Goal: Complete application form: Complete application form

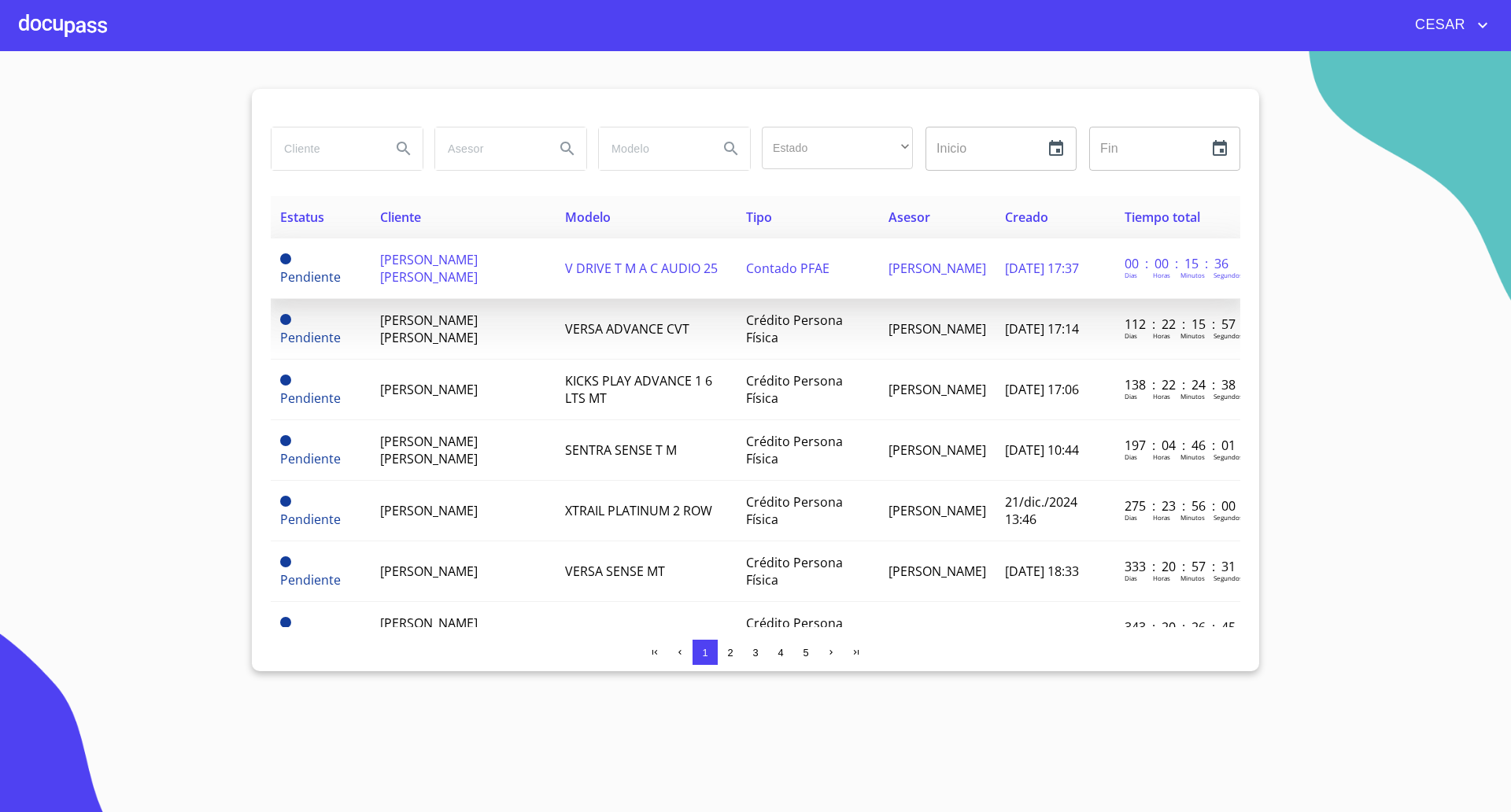
click at [417, 272] on span "[PERSON_NAME] [PERSON_NAME]" at bounding box center [429, 268] width 97 height 35
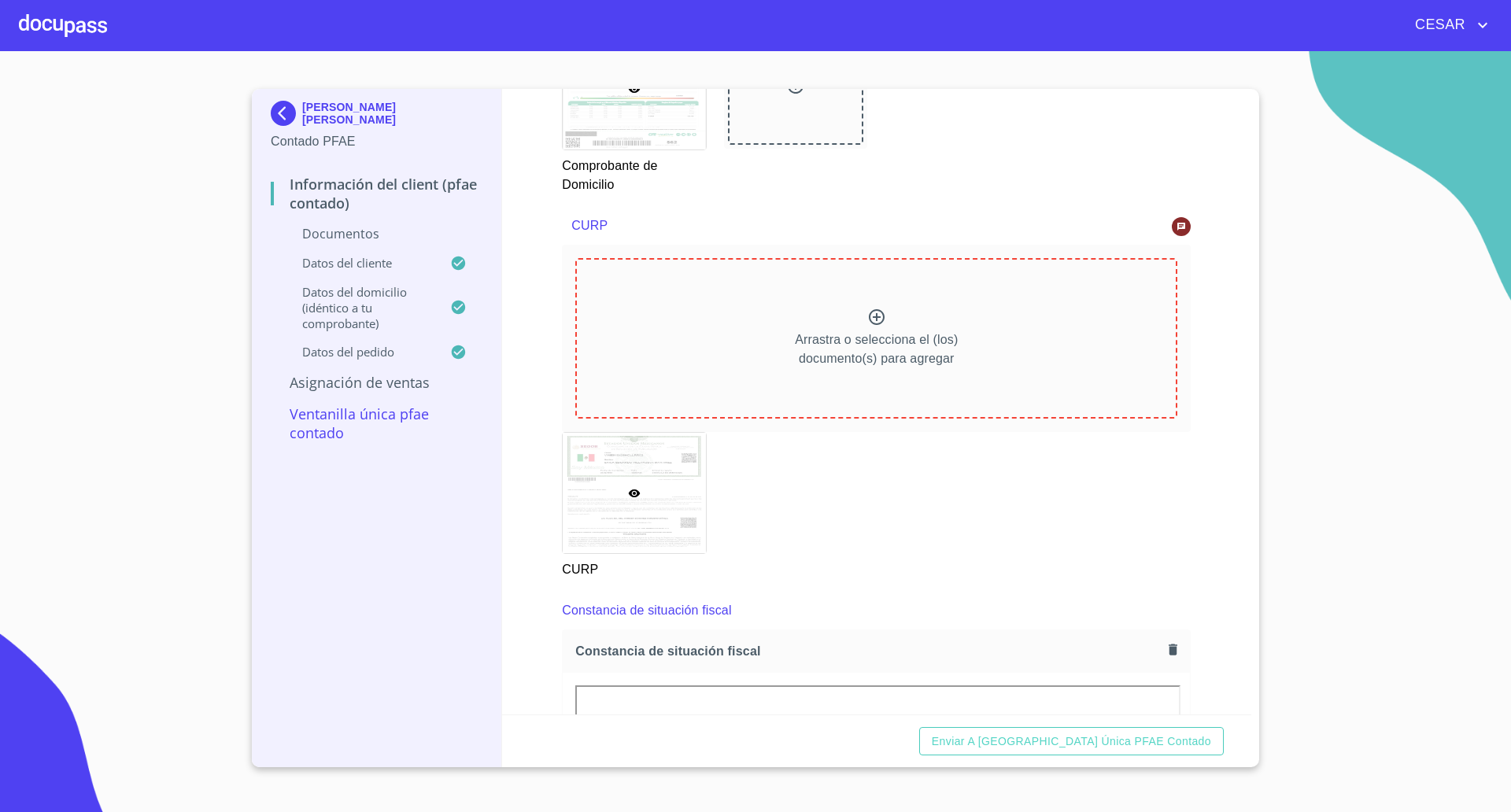
scroll to position [1475, 0]
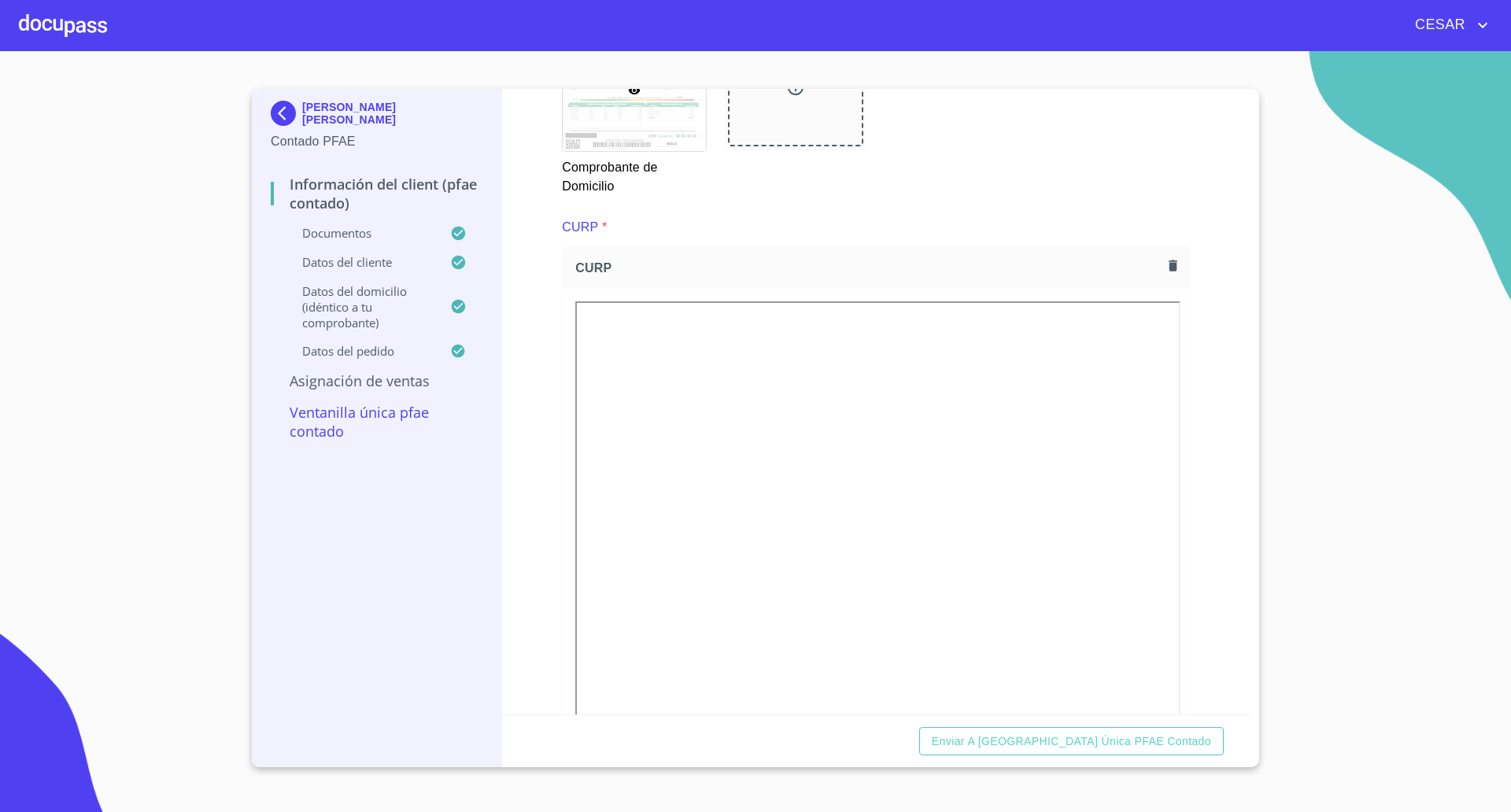
click at [1235, 587] on div "Información del Client (PFAE contado) Documentos Documento de identificación   …" at bounding box center [877, 401] width 750 height 625
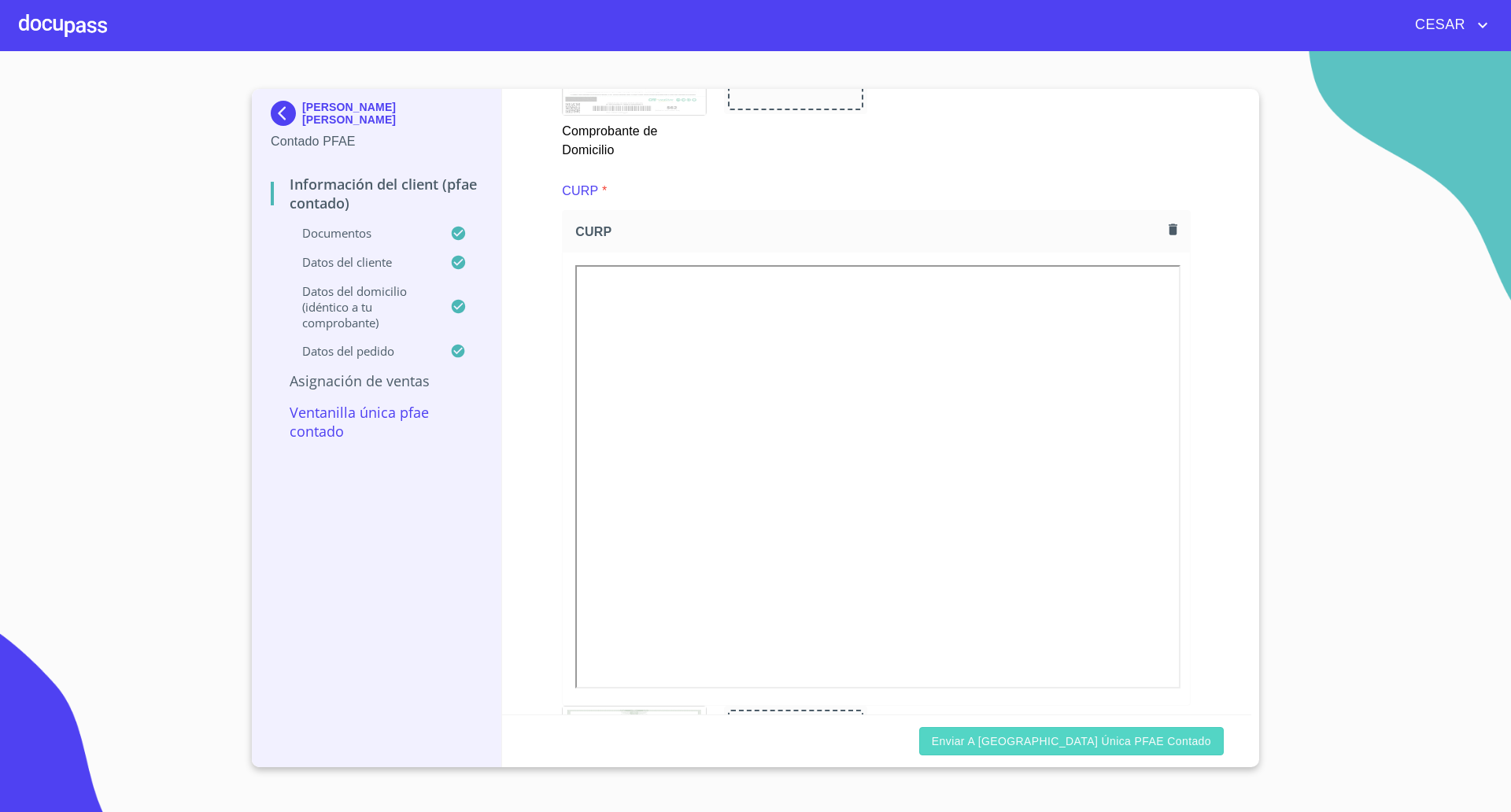
scroll to position [1573, 0]
click at [1125, 743] on span "Enviar a [GEOGRAPHIC_DATA] única PFAE contado" at bounding box center [1071, 741] width 279 height 20
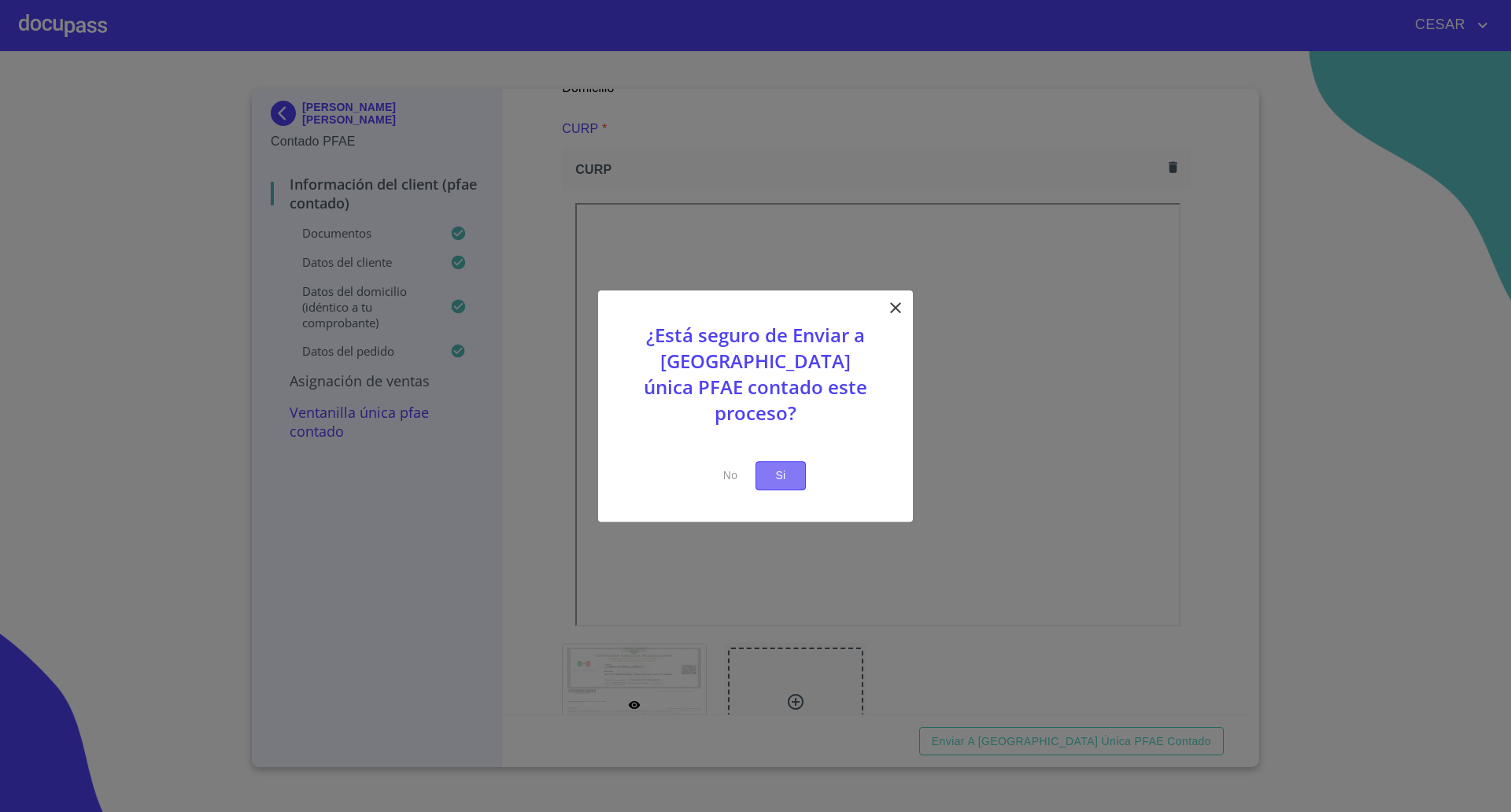
click at [790, 466] on span "Si" at bounding box center [781, 475] width 25 height 20
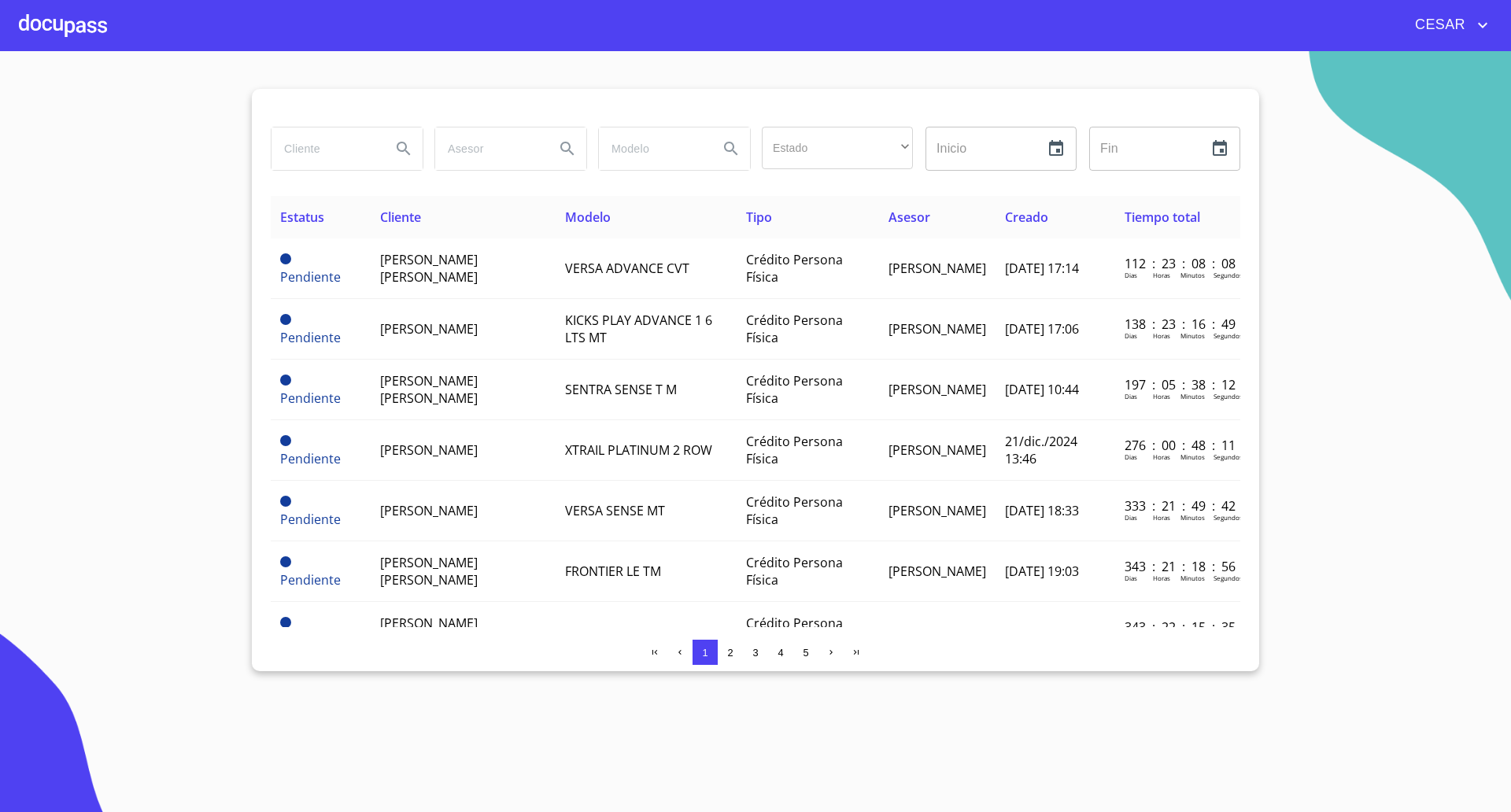
click at [467, 727] on section "Estado ​ ​ Inicio ​ Fin ​ Estatus Cliente Modelo Tipo Asesor Creado Tiempo tota…" at bounding box center [756, 431] width 1511 height 761
